Goal: Task Accomplishment & Management: Use online tool/utility

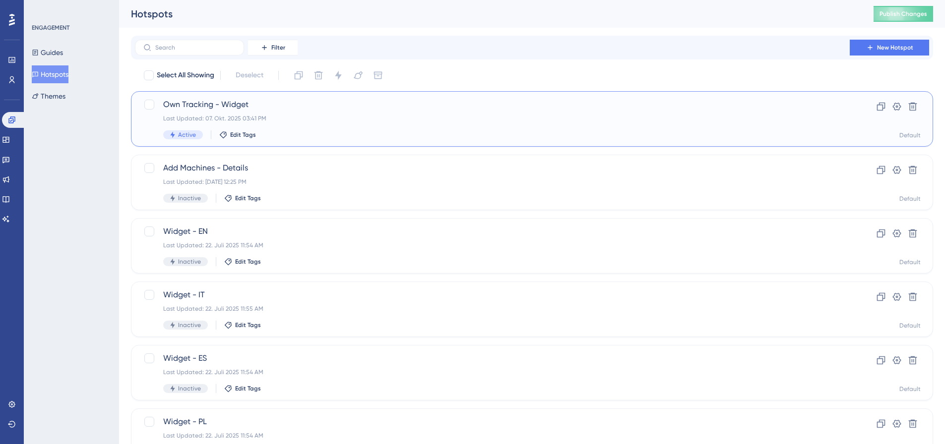
click at [315, 109] on span "Own Tracking - Widget" at bounding box center [492, 105] width 658 height 12
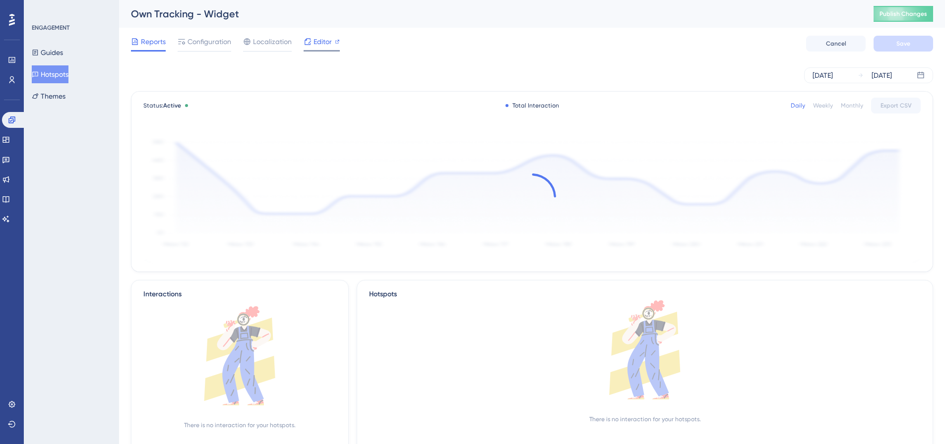
click at [318, 43] on span "Editor" at bounding box center [322, 42] width 18 height 12
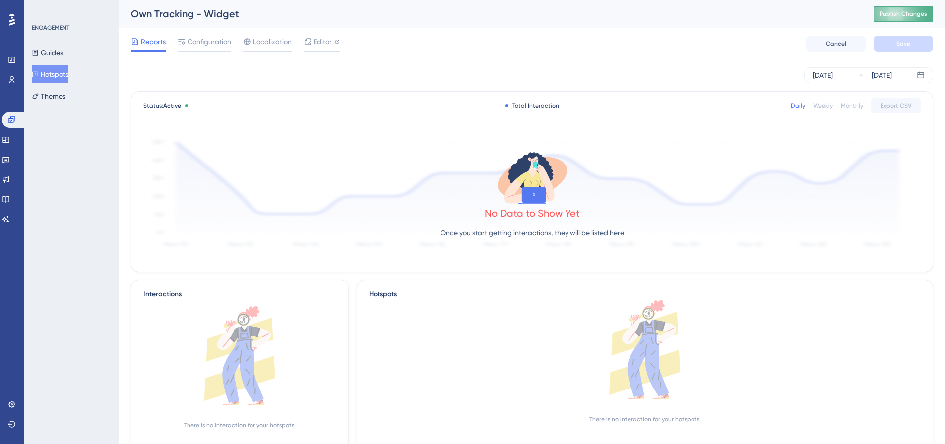
click at [916, 16] on span "Publish Changes" at bounding box center [903, 14] width 48 height 8
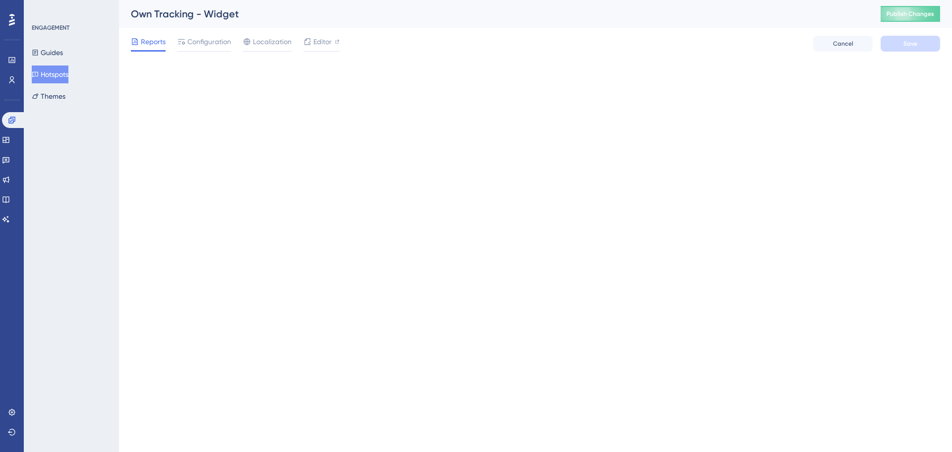
click at [60, 74] on button "Hotspots" at bounding box center [50, 74] width 37 height 18
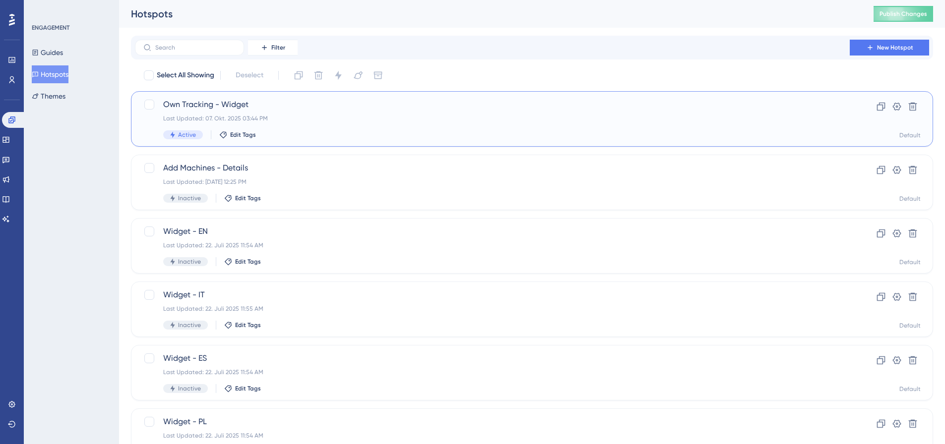
click at [305, 111] on div "Own Tracking - Widget Last Updated: 07. Okt. 2025 03:44 PM Active Edit Tags" at bounding box center [492, 119] width 658 height 41
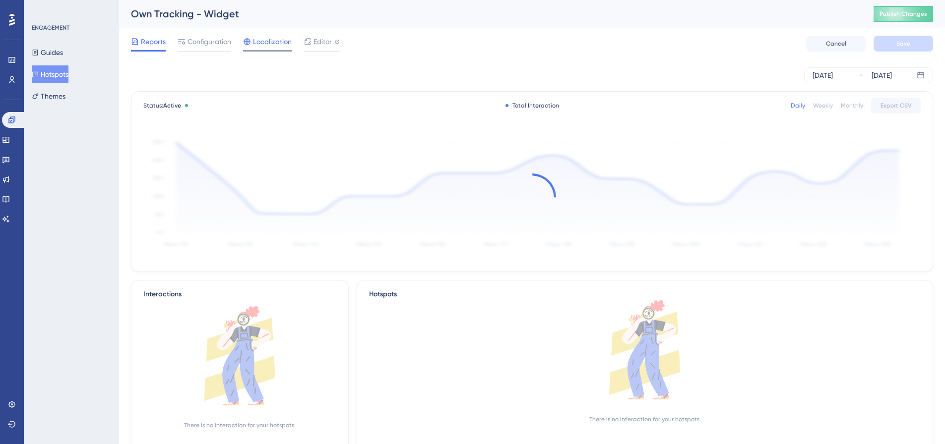
click at [269, 43] on span "Localization" at bounding box center [272, 42] width 39 height 12
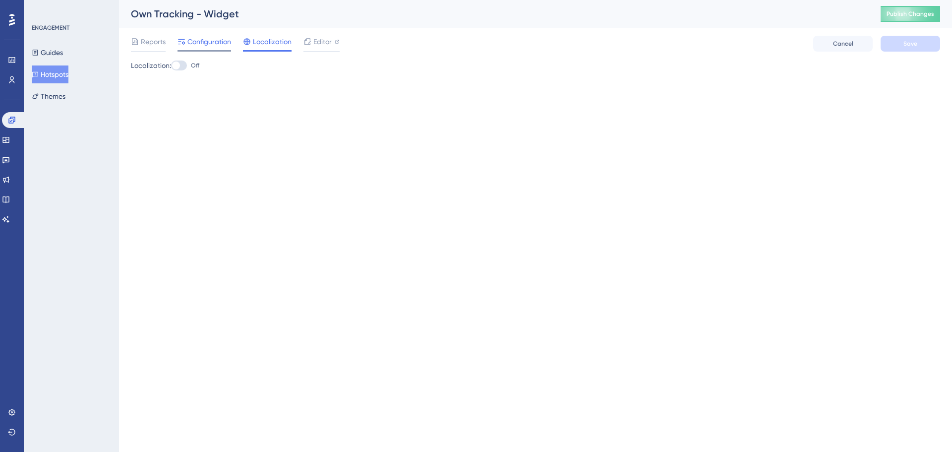
click at [192, 39] on span "Configuration" at bounding box center [209, 42] width 44 height 12
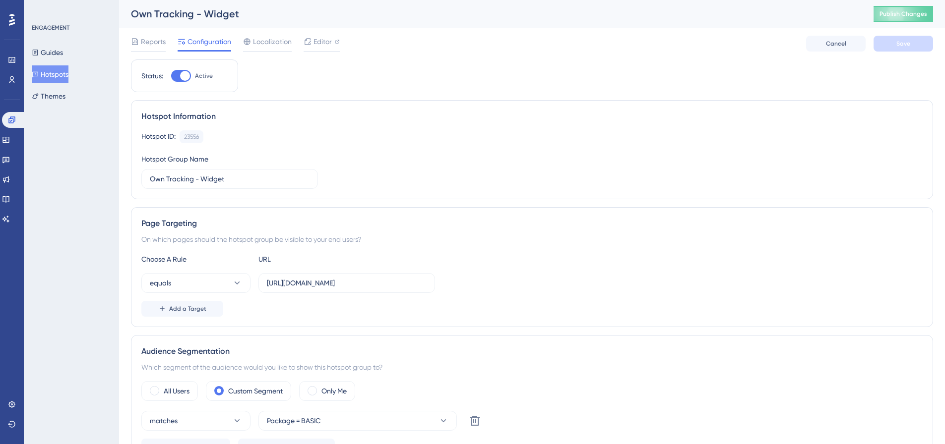
click at [552, 302] on div "Add a Target" at bounding box center [531, 309] width 781 height 16
